Goal: Task Accomplishment & Management: Use online tool/utility

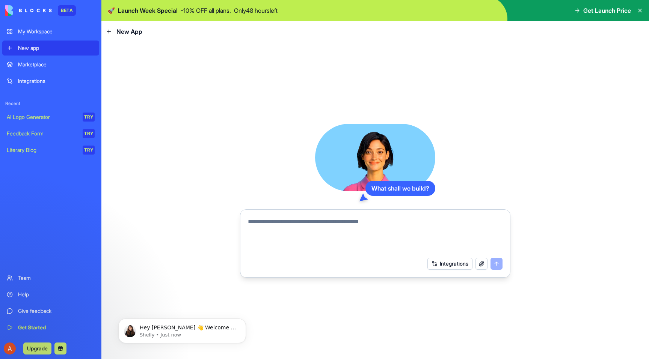
click at [293, 239] on textarea at bounding box center [375, 235] width 255 height 36
type textarea "**********"
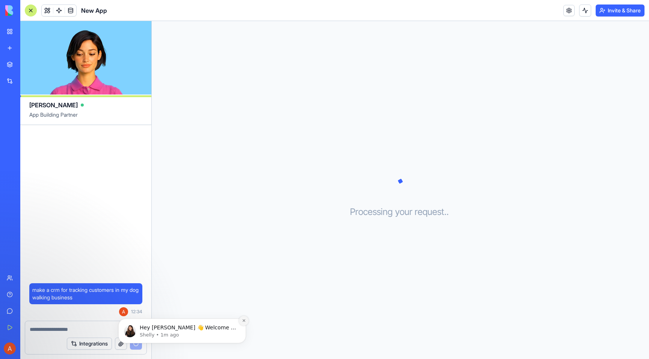
click at [244, 318] on button "Dismiss notification" at bounding box center [244, 321] width 10 height 10
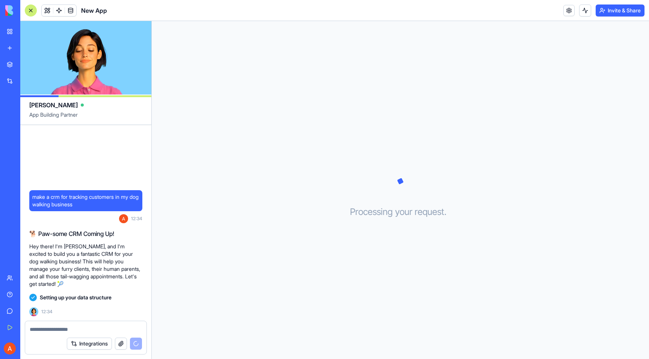
click at [97, 296] on span "Setting up your data structure" at bounding box center [76, 298] width 72 height 8
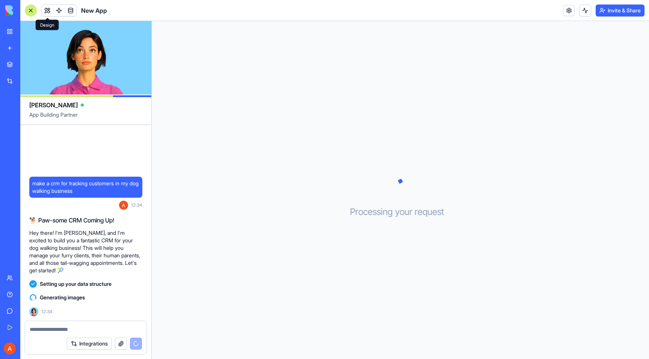
click at [48, 11] on button at bounding box center [47, 10] width 11 height 11
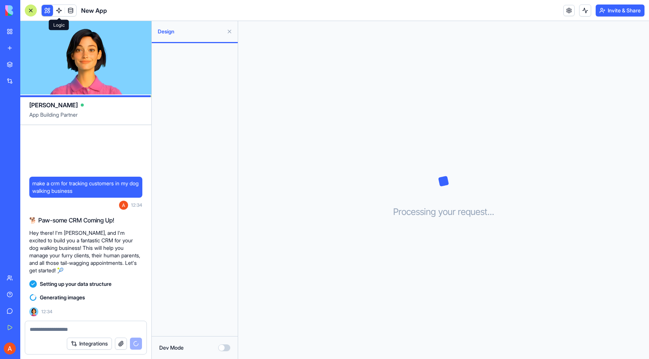
click at [59, 11] on link at bounding box center [58, 10] width 11 height 11
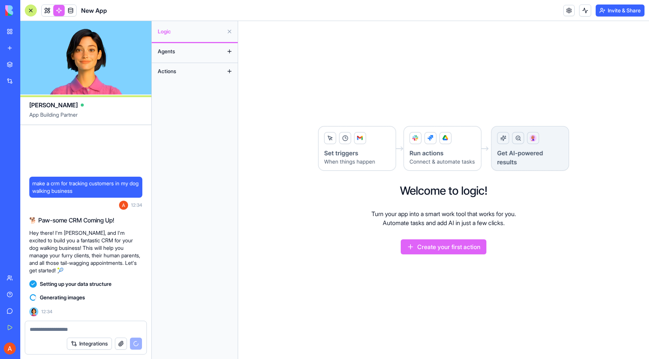
click at [195, 52] on button "Agents" at bounding box center [188, 51] width 69 height 12
click at [51, 9] on link at bounding box center [47, 10] width 11 height 11
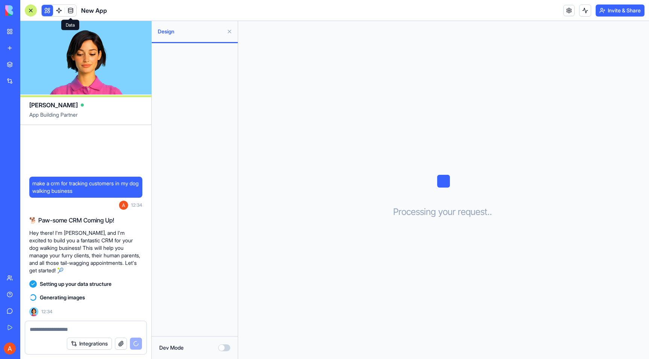
click at [70, 11] on span at bounding box center [70, 10] width 21 height 21
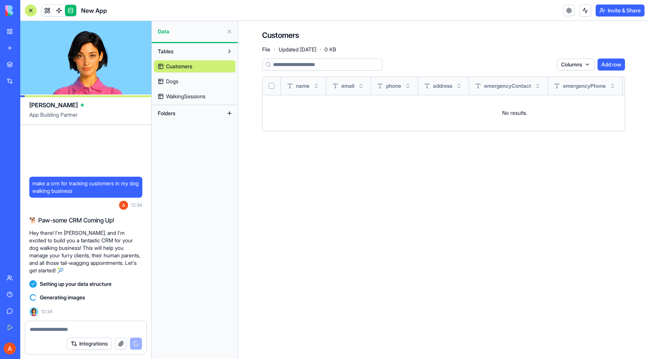
click at [195, 78] on link "Dogs" at bounding box center [194, 81] width 81 height 12
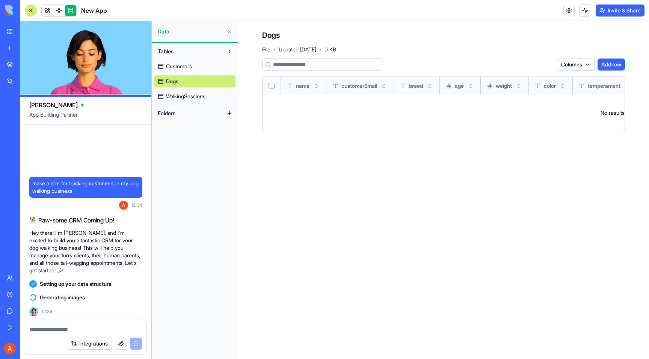
click at [196, 95] on span "WalkingSessions" at bounding box center [185, 97] width 39 height 8
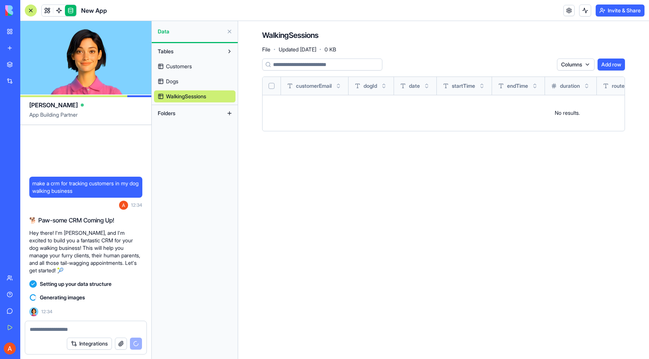
click at [197, 77] on link "Dogs" at bounding box center [194, 81] width 81 height 12
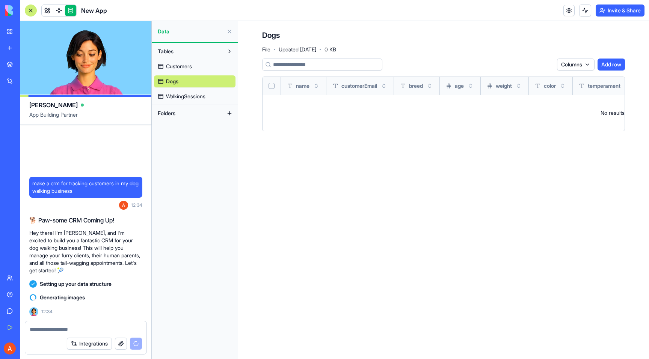
click at [197, 65] on link "Customers" at bounding box center [194, 66] width 81 height 12
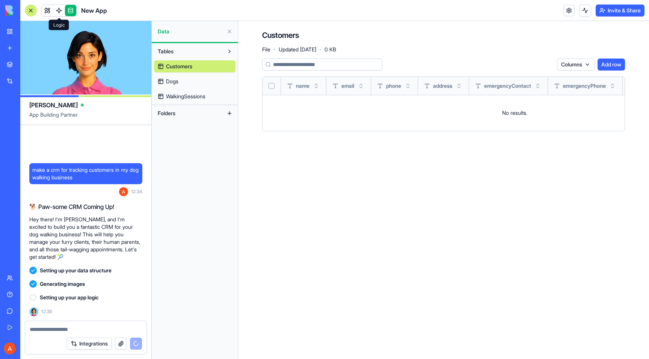
click at [60, 13] on span at bounding box center [58, 10] width 21 height 21
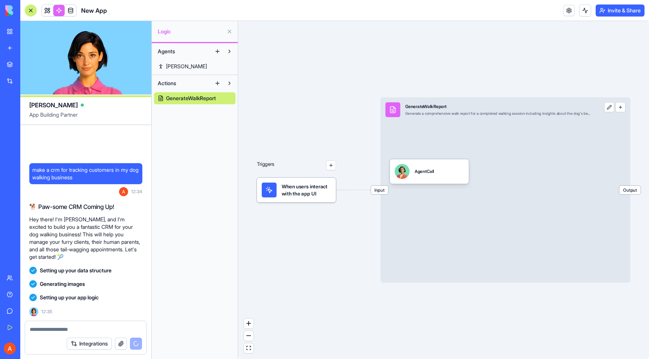
click at [516, 202] on div "Input GenerateWalkReport Generate a comprehensive walk report for a completed w…" at bounding box center [505, 190] width 250 height 185
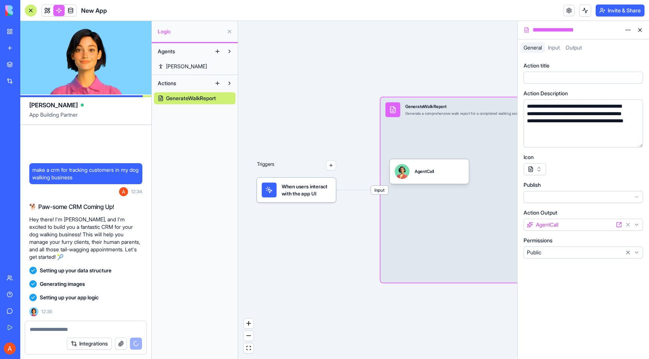
click at [642, 33] on button at bounding box center [640, 30] width 12 height 12
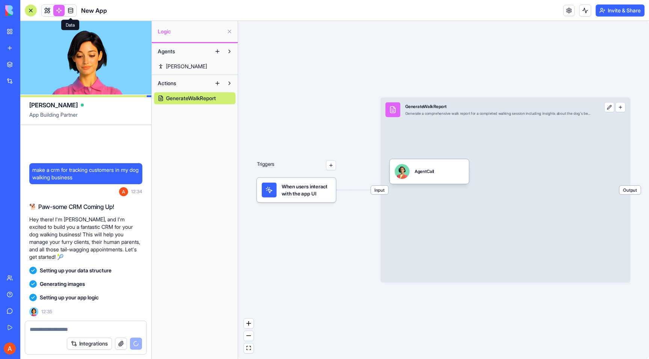
click at [72, 15] on link at bounding box center [70, 10] width 11 height 11
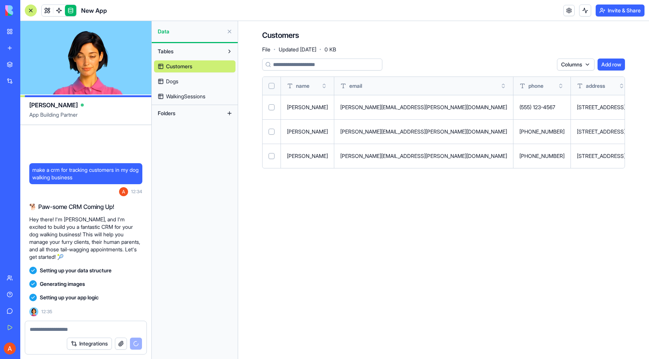
click at [187, 82] on link "Dogs" at bounding box center [194, 81] width 81 height 12
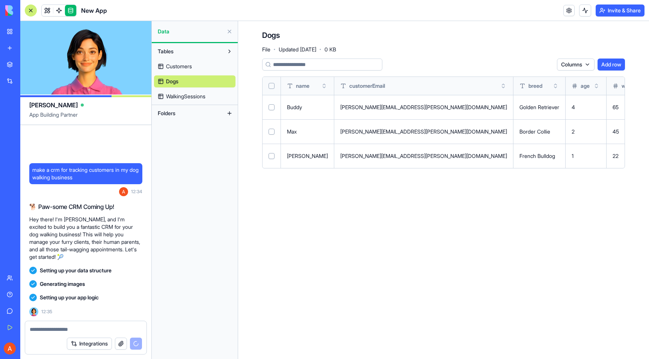
click at [191, 91] on link "WalkingSessions" at bounding box center [194, 96] width 81 height 12
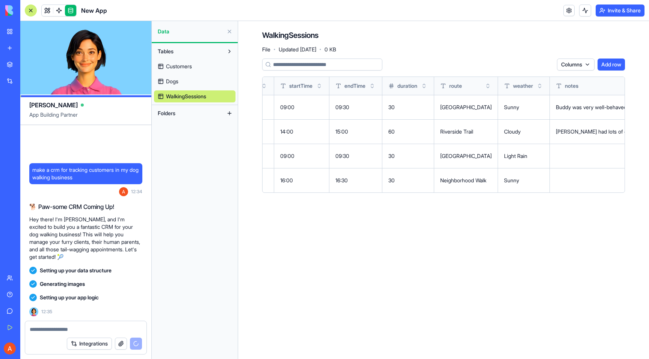
scroll to position [0, 380]
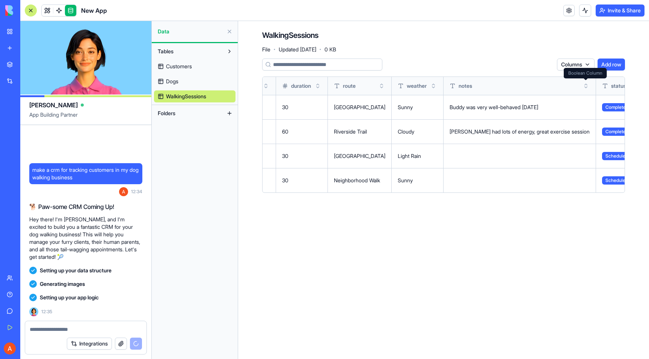
click at [585, 68] on html "BETA My Workspace New app Marketplace Integrations Recent New App AI Logo Gener…" at bounding box center [324, 179] width 649 height 359
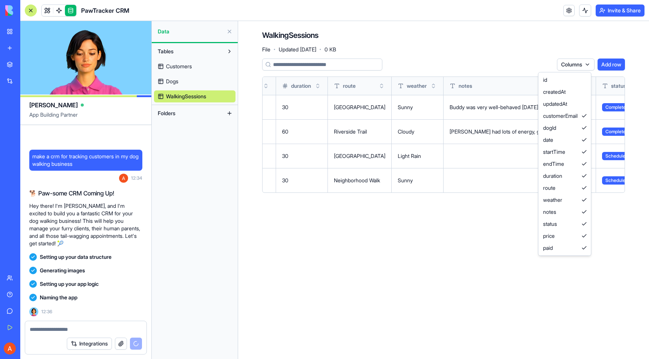
click at [526, 62] on html "BETA My Workspace New app Marketplace Integrations Recent New App AI Logo Gener…" at bounding box center [324, 179] width 649 height 359
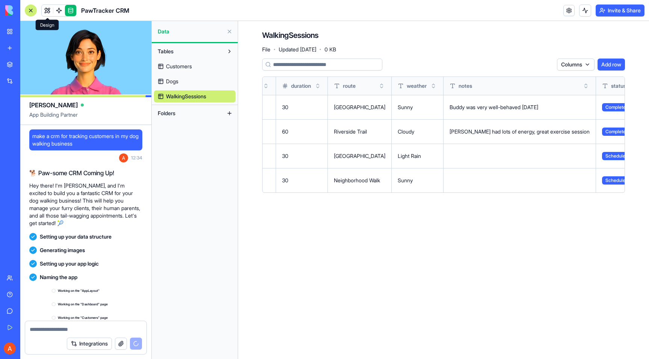
scroll to position [55, 0]
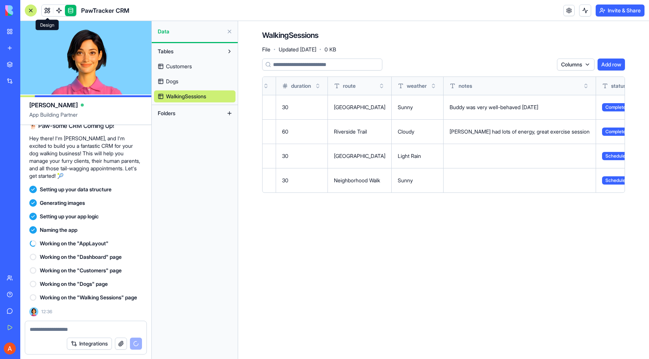
click at [48, 13] on span at bounding box center [47, 10] width 21 height 21
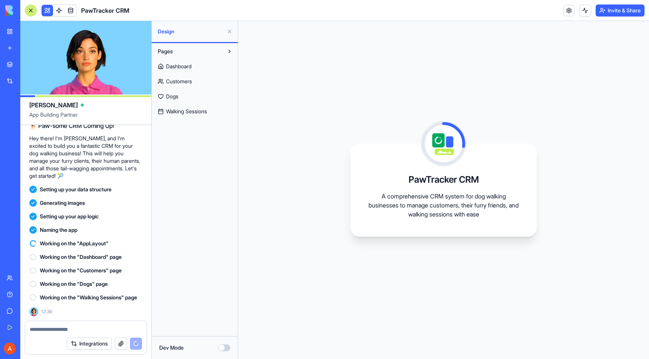
click at [195, 67] on link "Dashboard" at bounding box center [194, 66] width 81 height 12
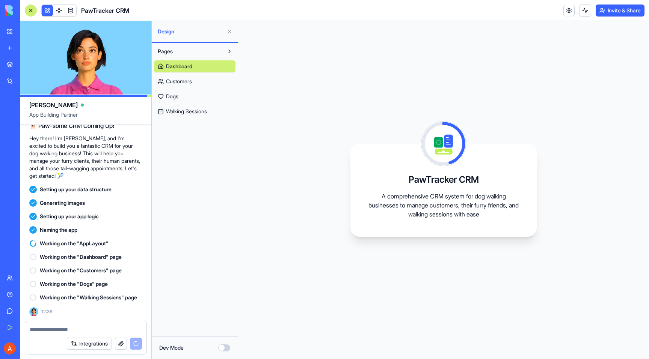
click at [224, 349] on button "Dev Mode" at bounding box center [224, 348] width 12 height 7
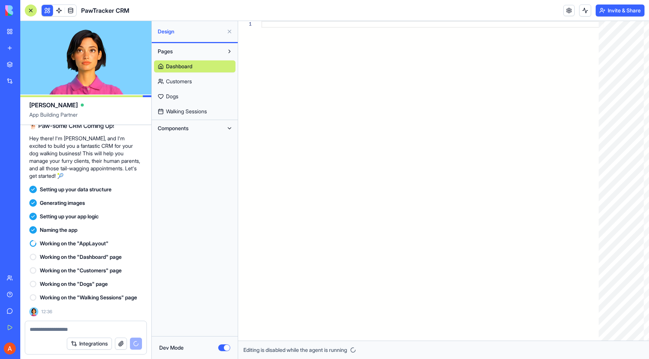
click at [224, 349] on button "Dev Mode" at bounding box center [224, 348] width 12 height 7
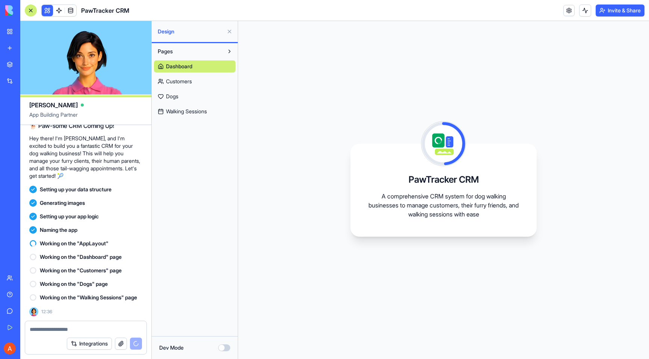
type button "on"
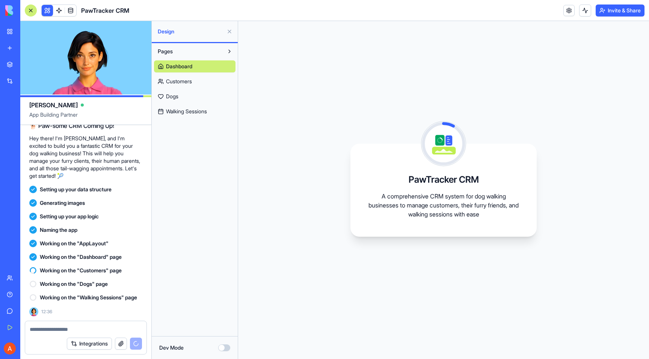
click at [196, 81] on link "Customers" at bounding box center [194, 81] width 81 height 12
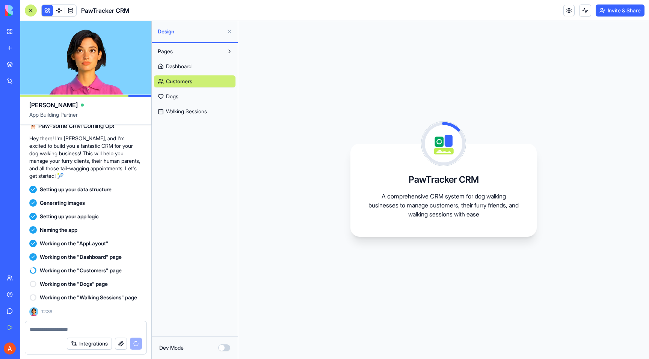
click at [191, 96] on link "Dogs" at bounding box center [194, 96] width 81 height 12
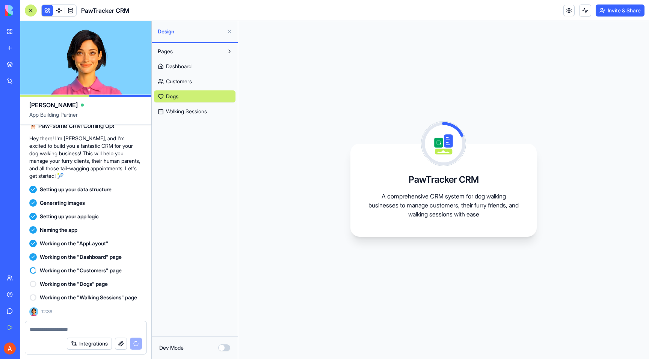
click at [191, 106] on link "Walking Sessions" at bounding box center [194, 111] width 81 height 12
